Goal: Find contact information: Find contact information

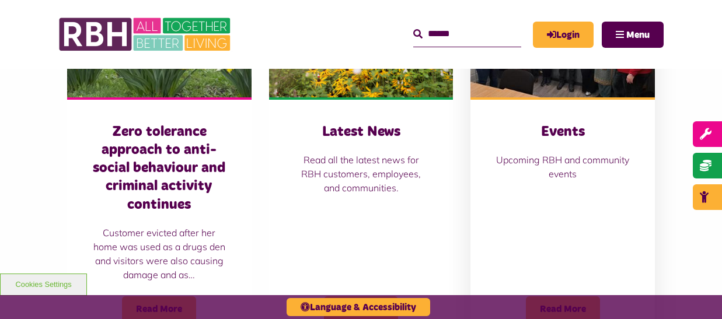
scroll to position [1108, 0]
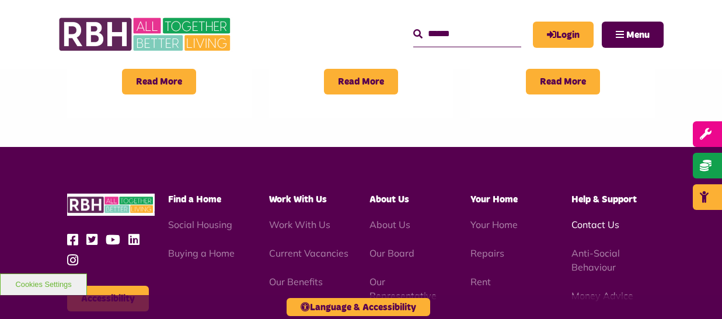
click at [589, 219] on link "Contact Us" at bounding box center [595, 225] width 48 height 12
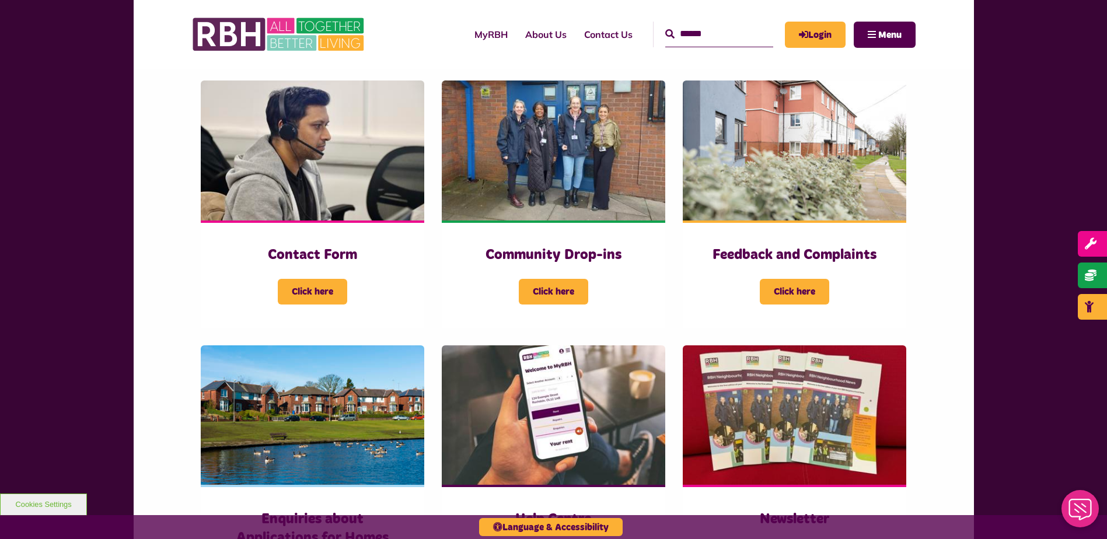
scroll to position [292, 0]
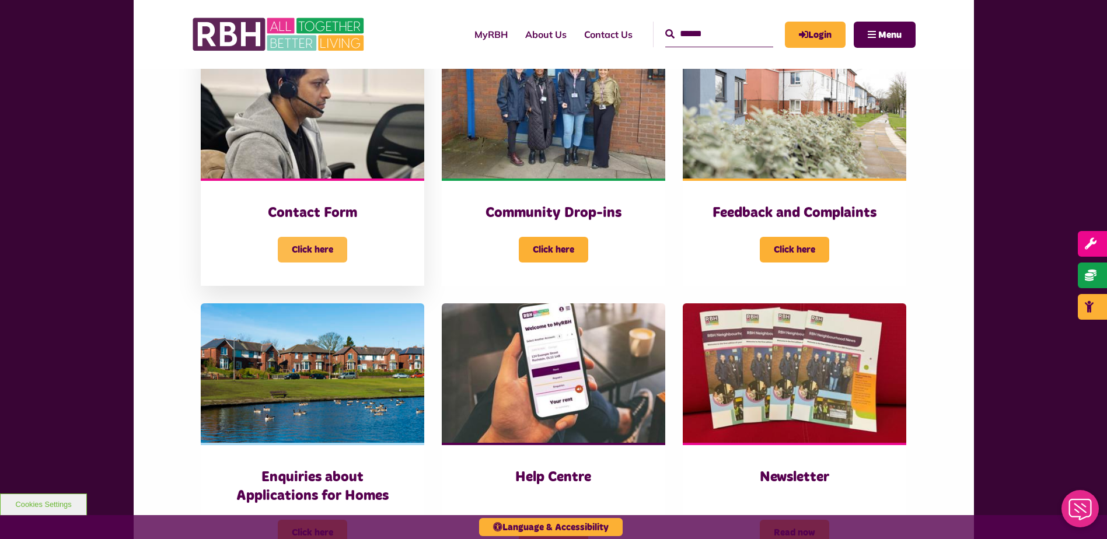
click at [324, 250] on span "Click here" at bounding box center [312, 250] width 69 height 26
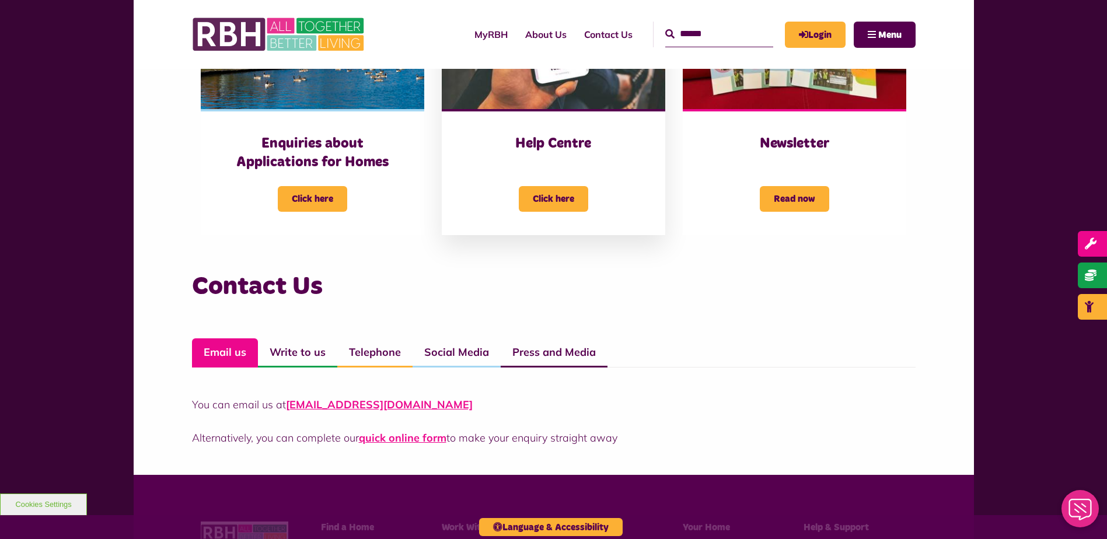
scroll to position [642, 0]
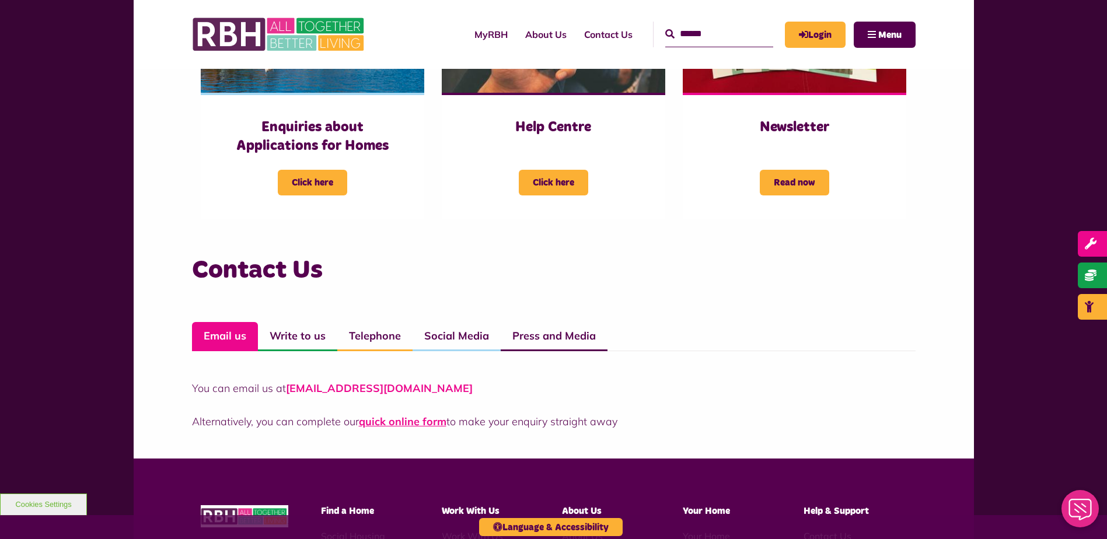
click at [355, 388] on link "CustomerExperience@rbh.org.uk" at bounding box center [379, 388] width 187 height 13
